Goal: Task Accomplishment & Management: Use online tool/utility

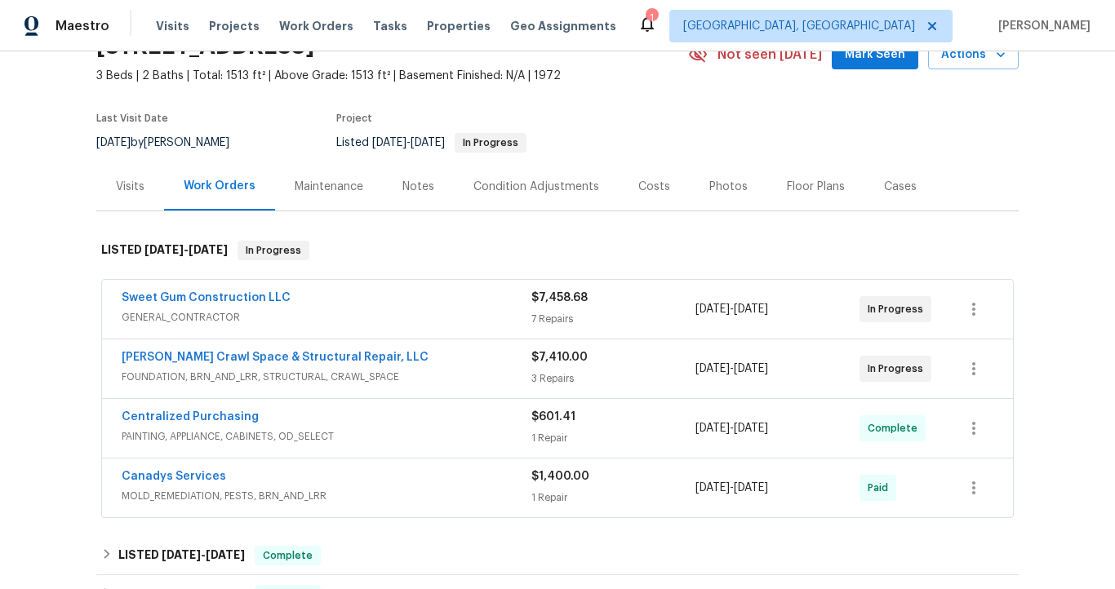
scroll to position [101, 0]
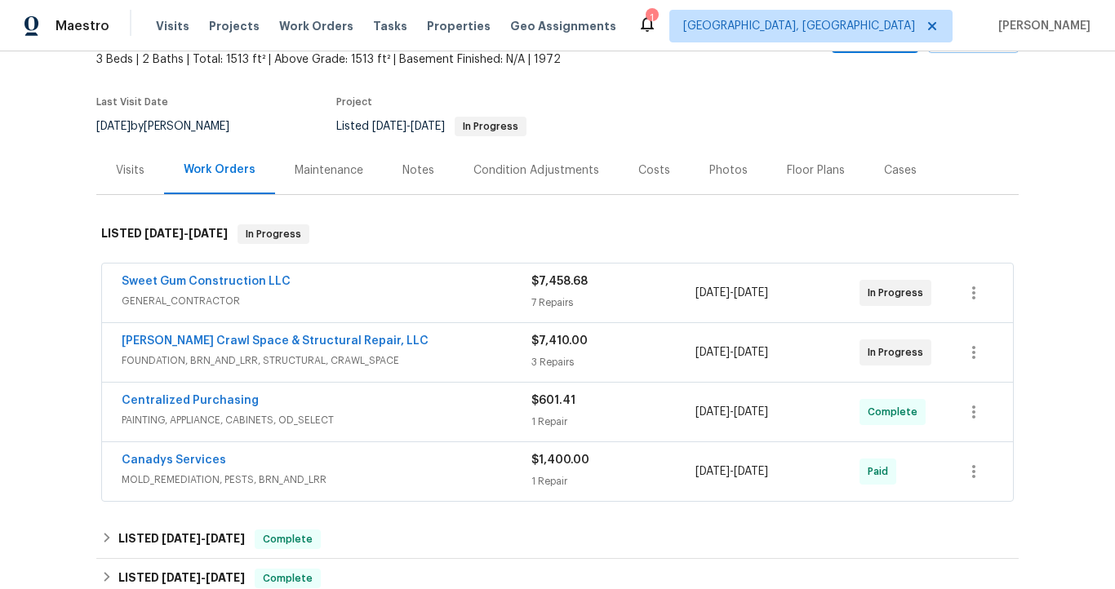
click at [263, 465] on div "Canadys Services" at bounding box center [327, 462] width 410 height 20
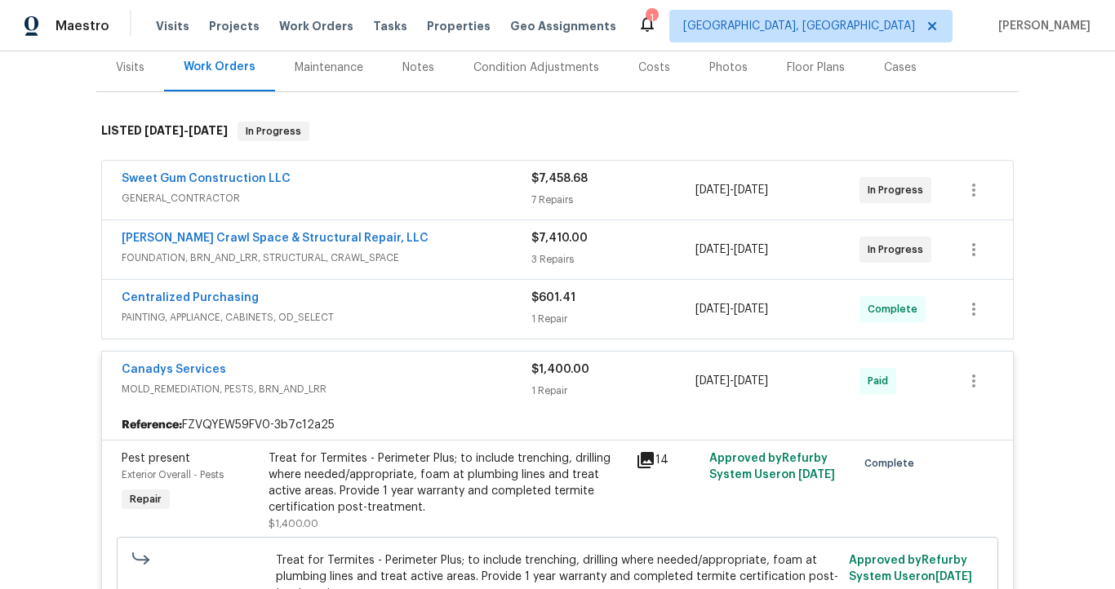
scroll to position [207, 0]
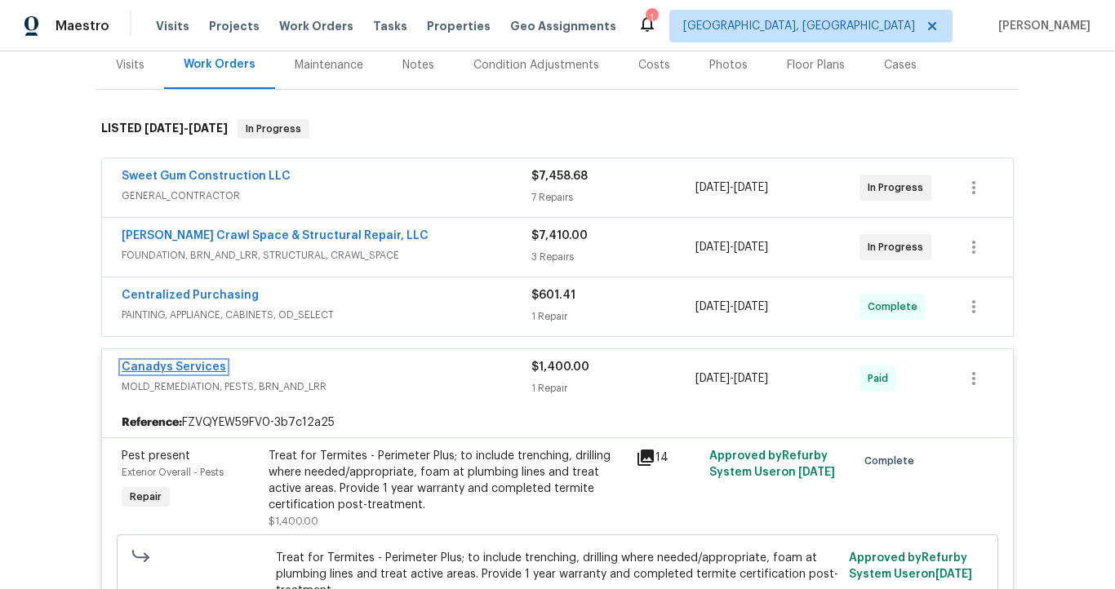
click at [190, 371] on link "Canadys Services" at bounding box center [174, 367] width 104 height 11
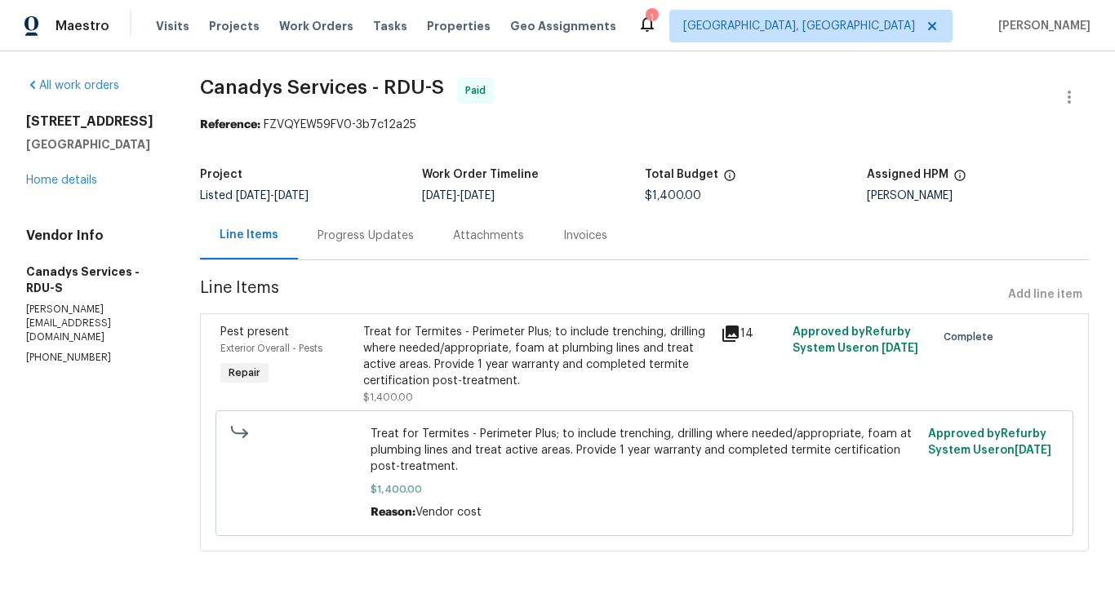
click at [585, 236] on div "Invoices" at bounding box center [585, 236] width 44 height 16
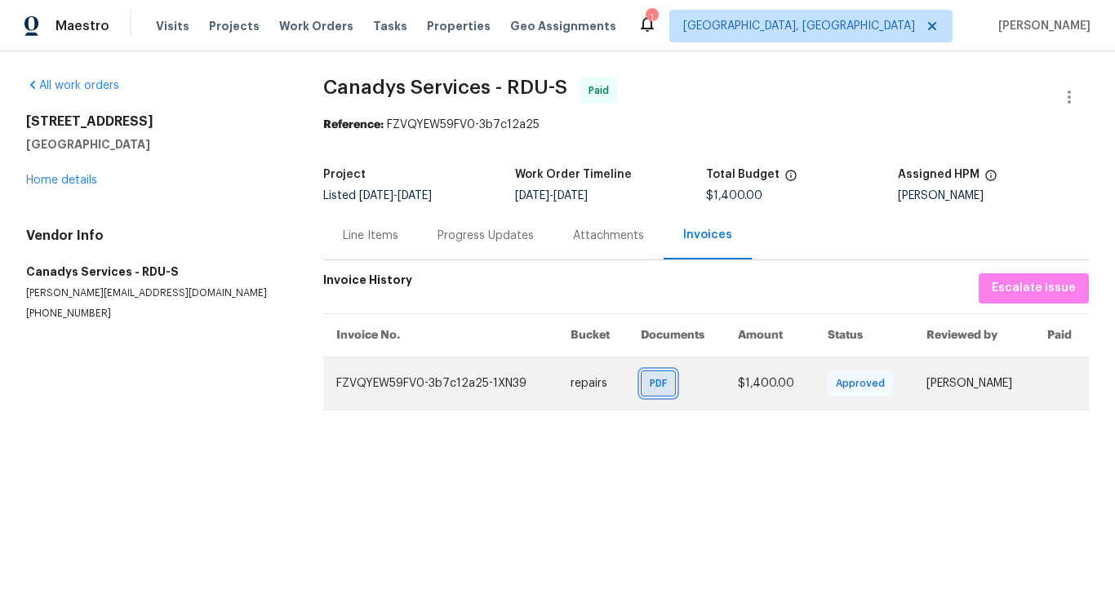
click at [651, 383] on span "PDF" at bounding box center [662, 384] width 24 height 16
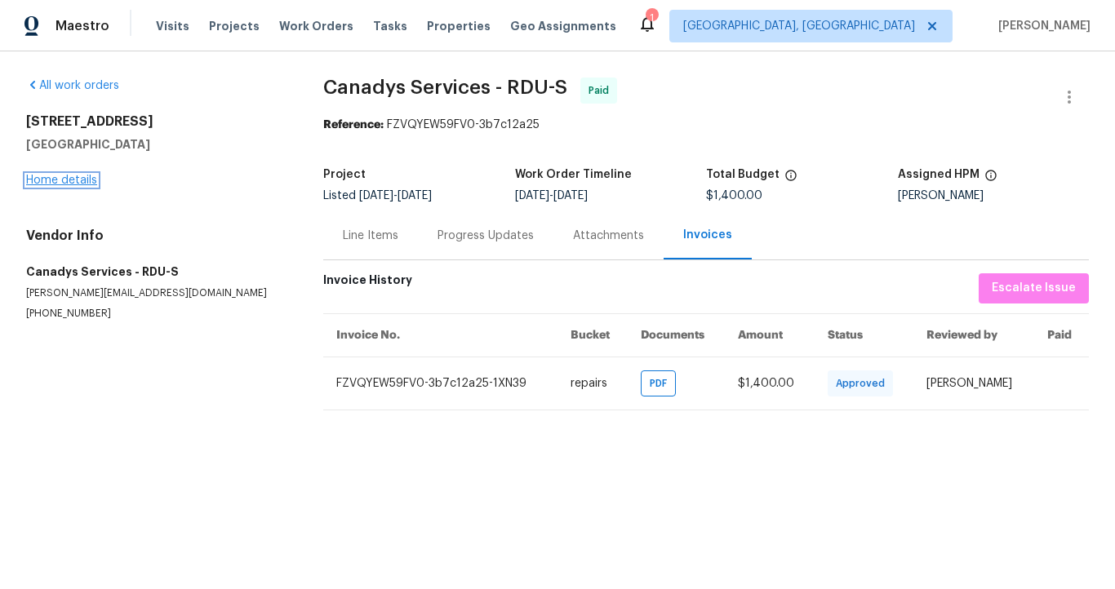
click at [96, 182] on link "Home details" at bounding box center [61, 180] width 71 height 11
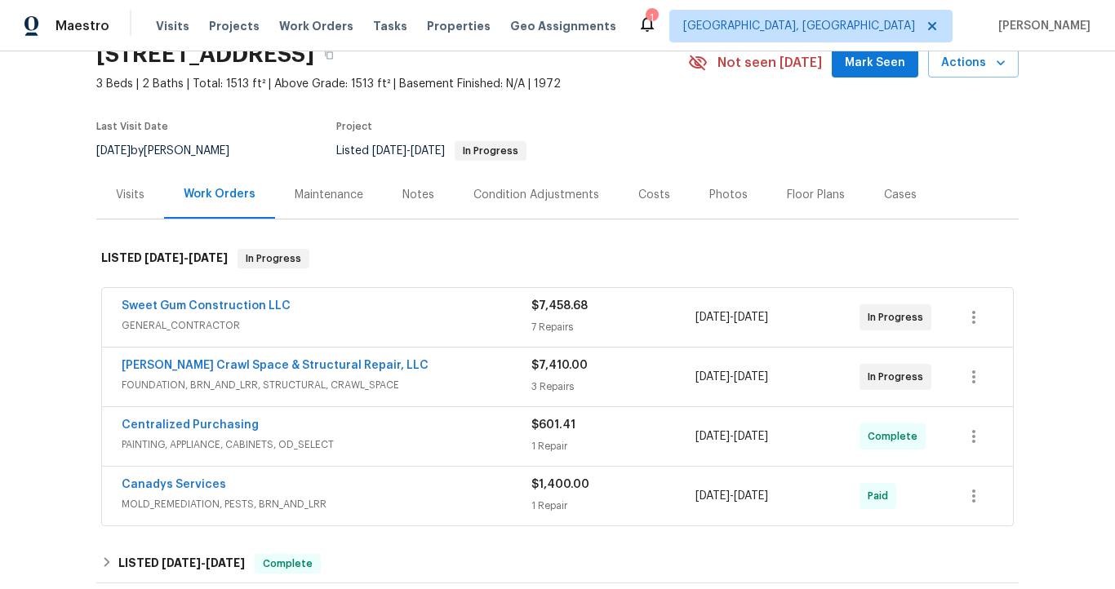
scroll to position [95, 0]
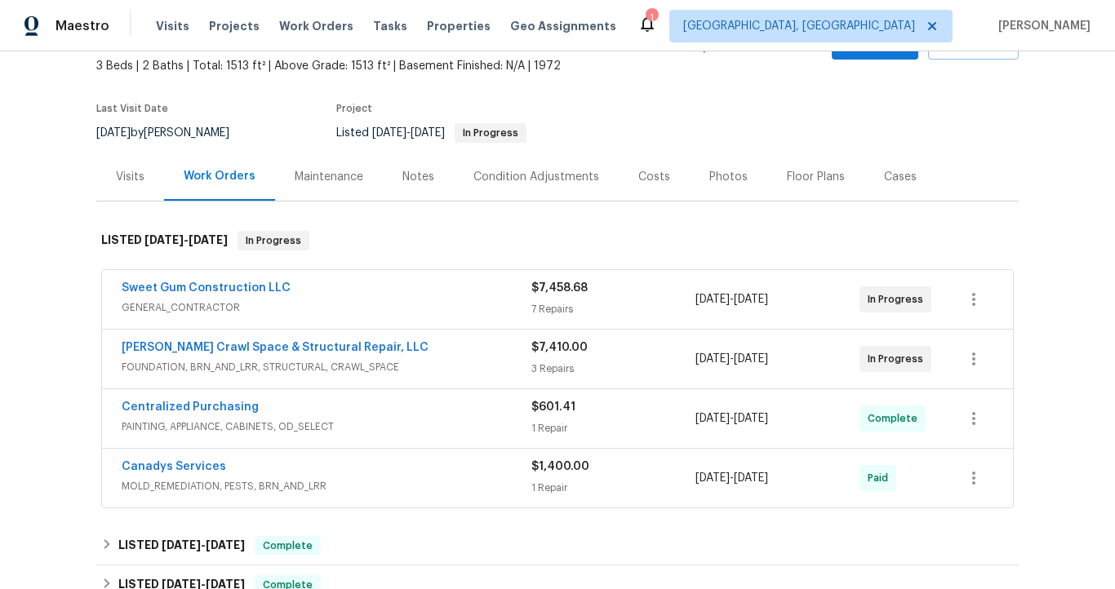
click at [236, 424] on span "PAINTING, APPLIANCE, CABINETS, OD_SELECT" at bounding box center [327, 427] width 410 height 16
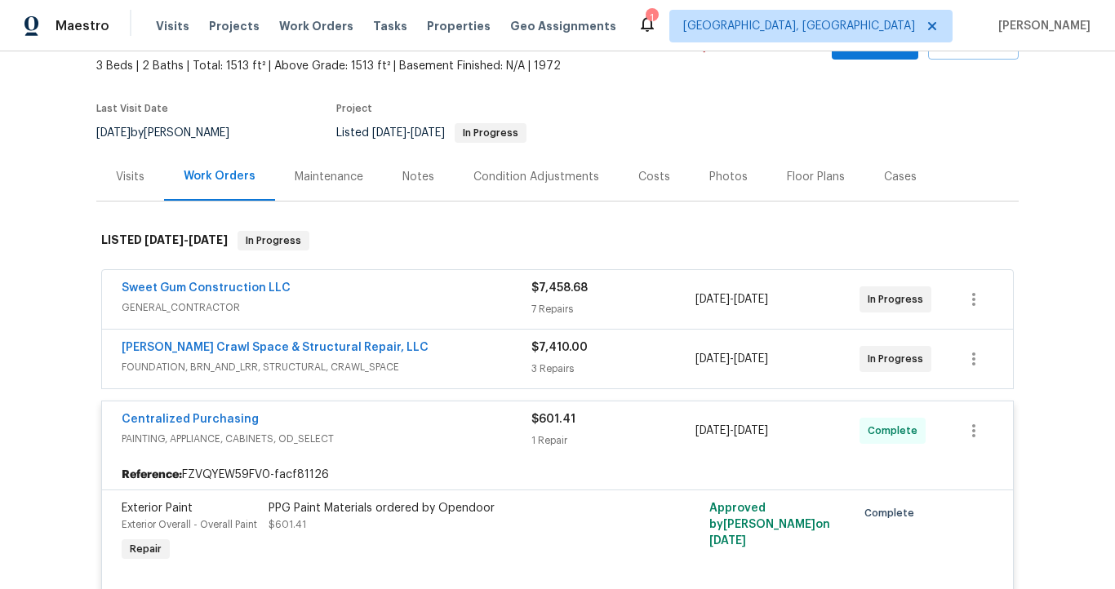
click at [242, 442] on span "PAINTING, APPLIANCE, CABINETS, OD_SELECT" at bounding box center [327, 439] width 410 height 16
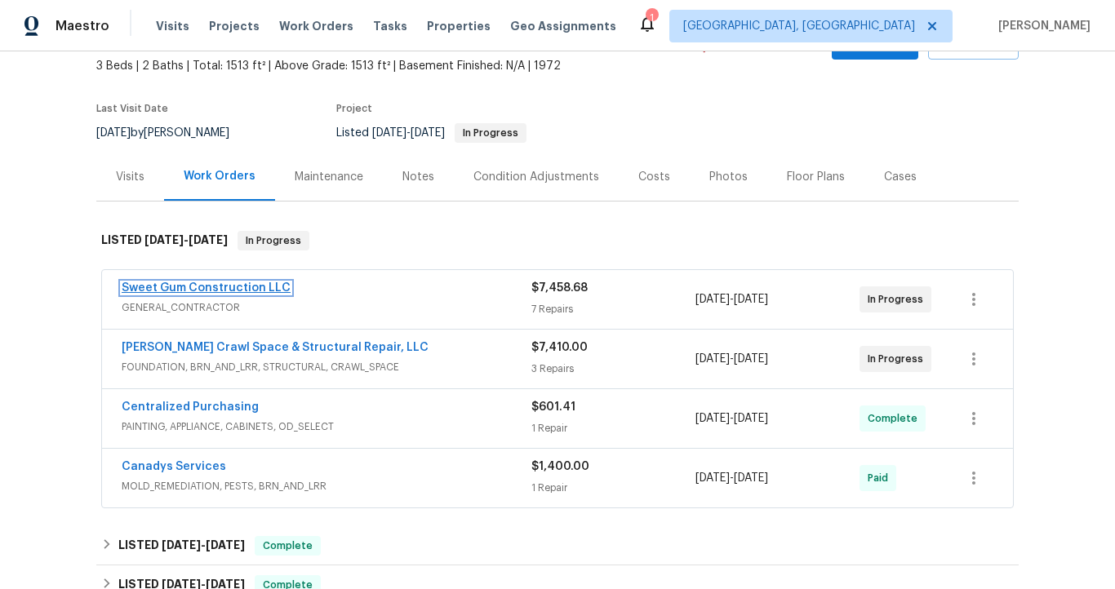
click at [274, 290] on link "Sweet Gum Construction LLC" at bounding box center [206, 287] width 169 height 11
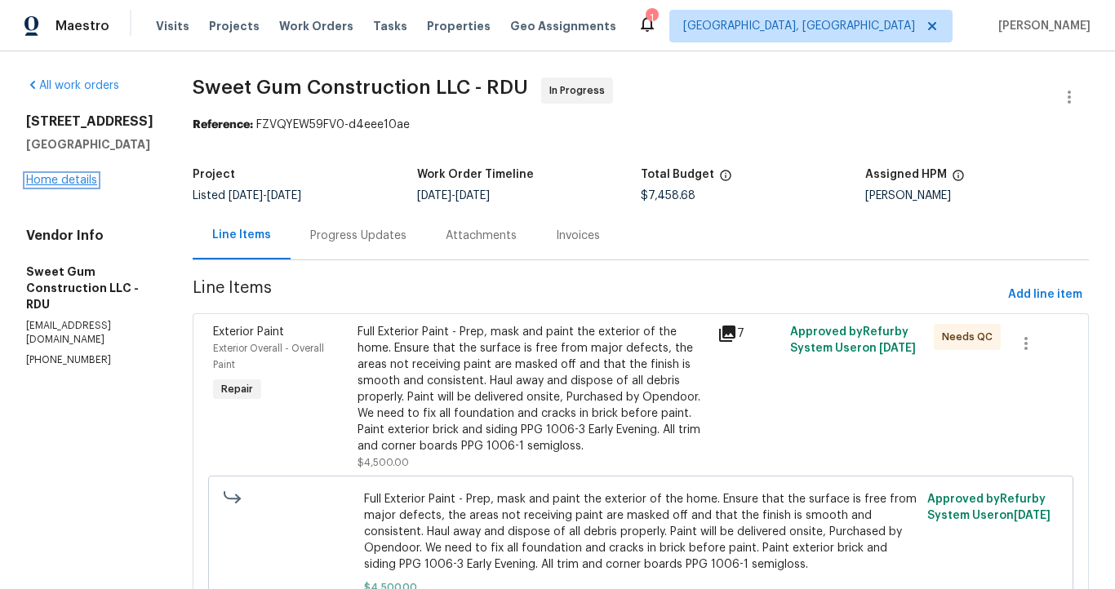
click at [60, 180] on link "Home details" at bounding box center [61, 180] width 71 height 11
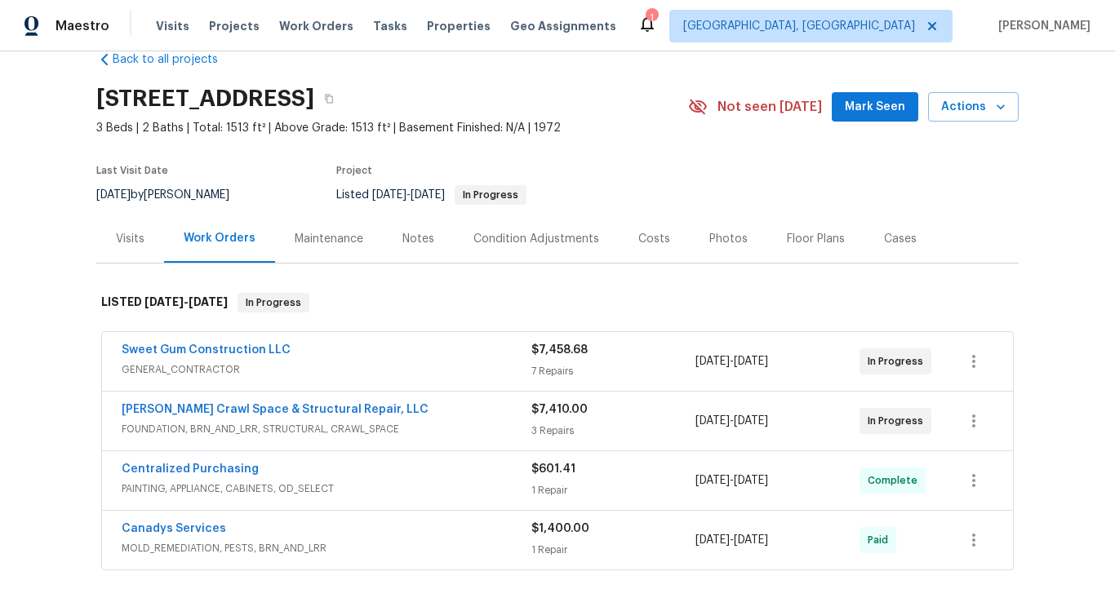
scroll to position [35, 0]
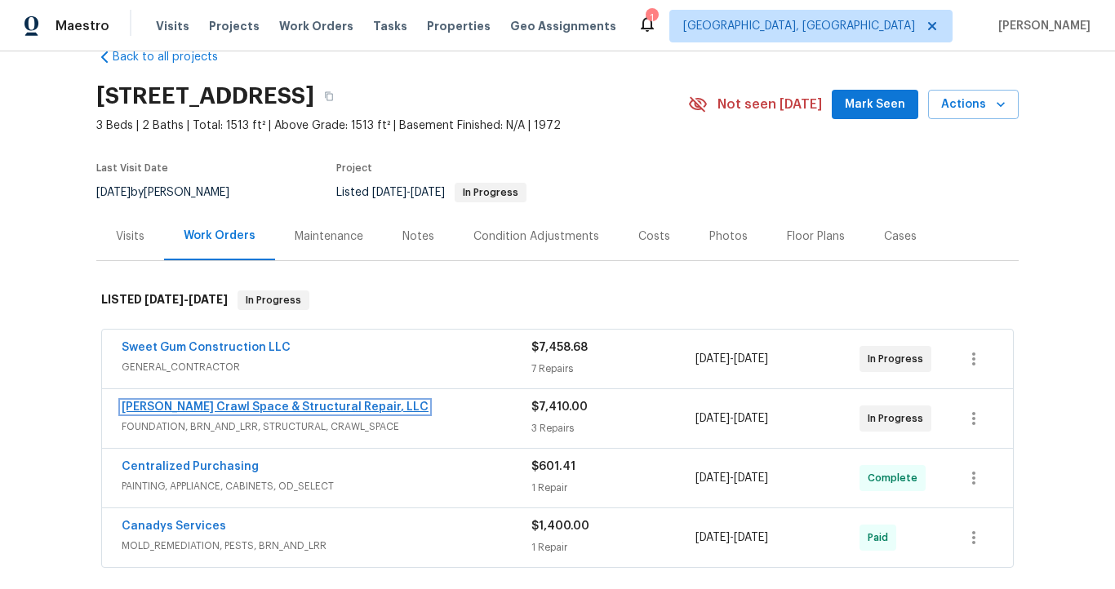
click at [237, 410] on link "[PERSON_NAME] Crawl Space & Structural Repair, LLC" at bounding box center [275, 407] width 307 height 11
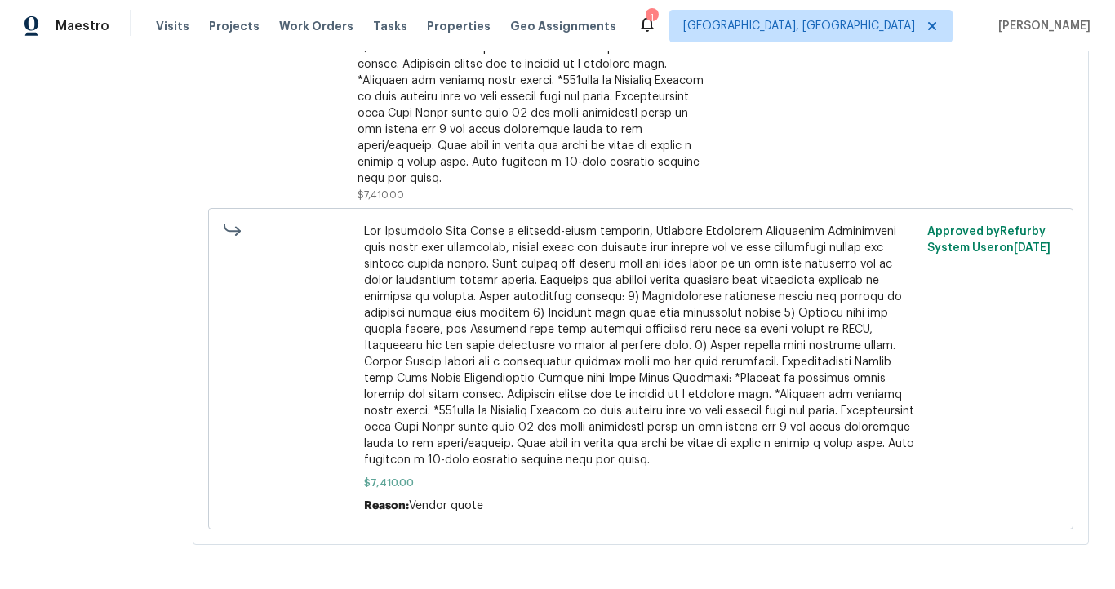
scroll to position [541, 0]
